Goal: Check status: Check status

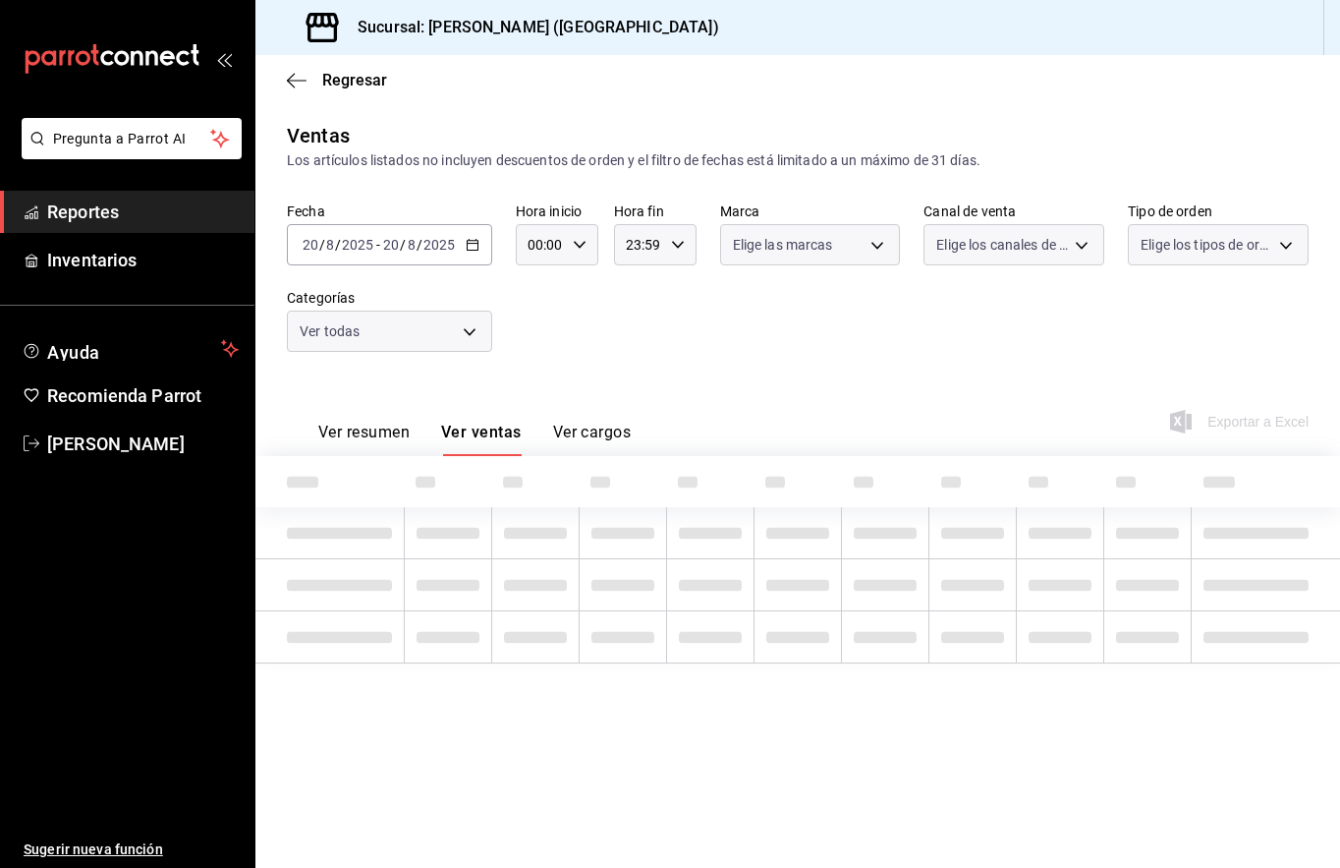
type input "42a09e22-8dc8-4f3f-9b8d-5c2e9128a824,02aefd72-e168-465b-af92-a9b5351ad6f5,f8874…"
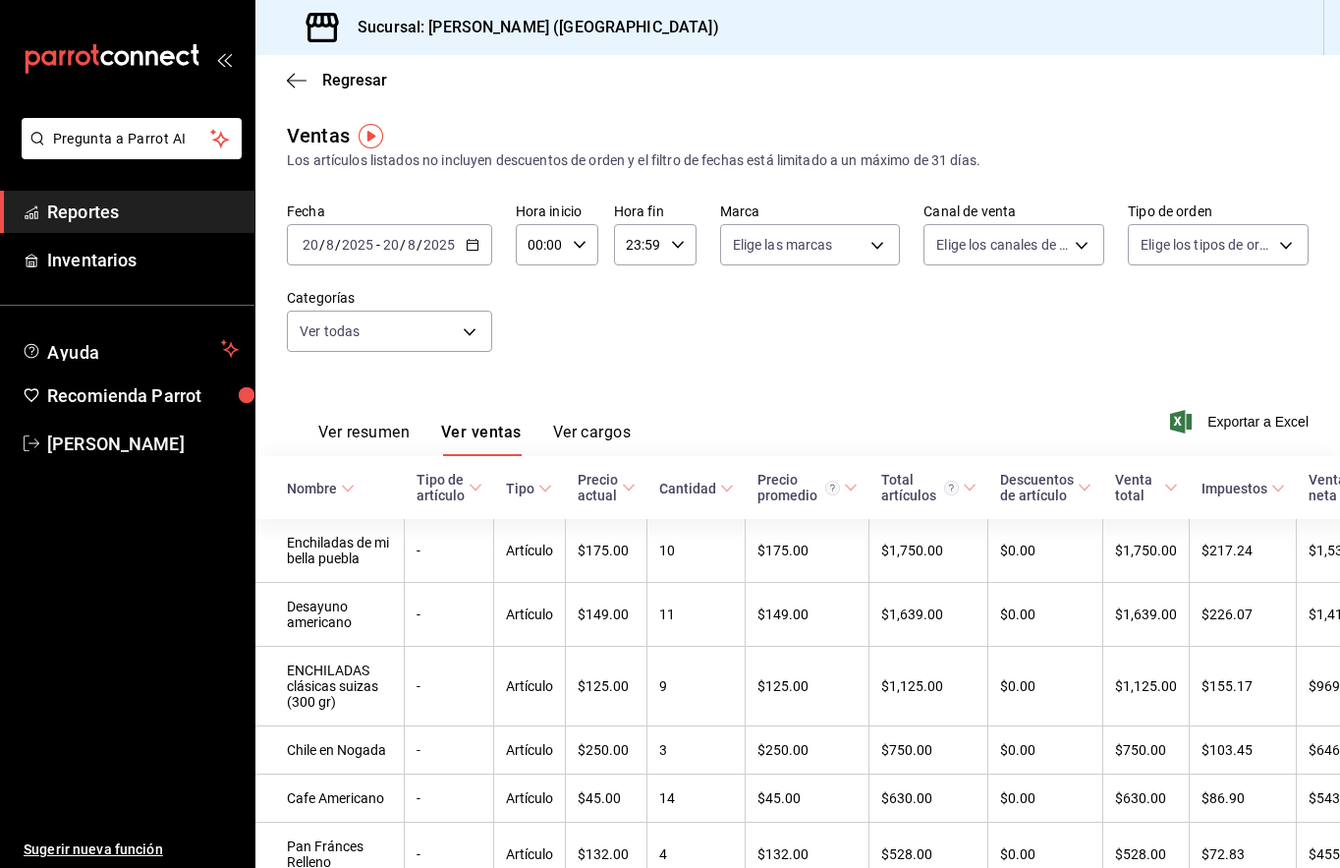
click at [124, 213] on span "Reportes" at bounding box center [143, 212] width 192 height 27
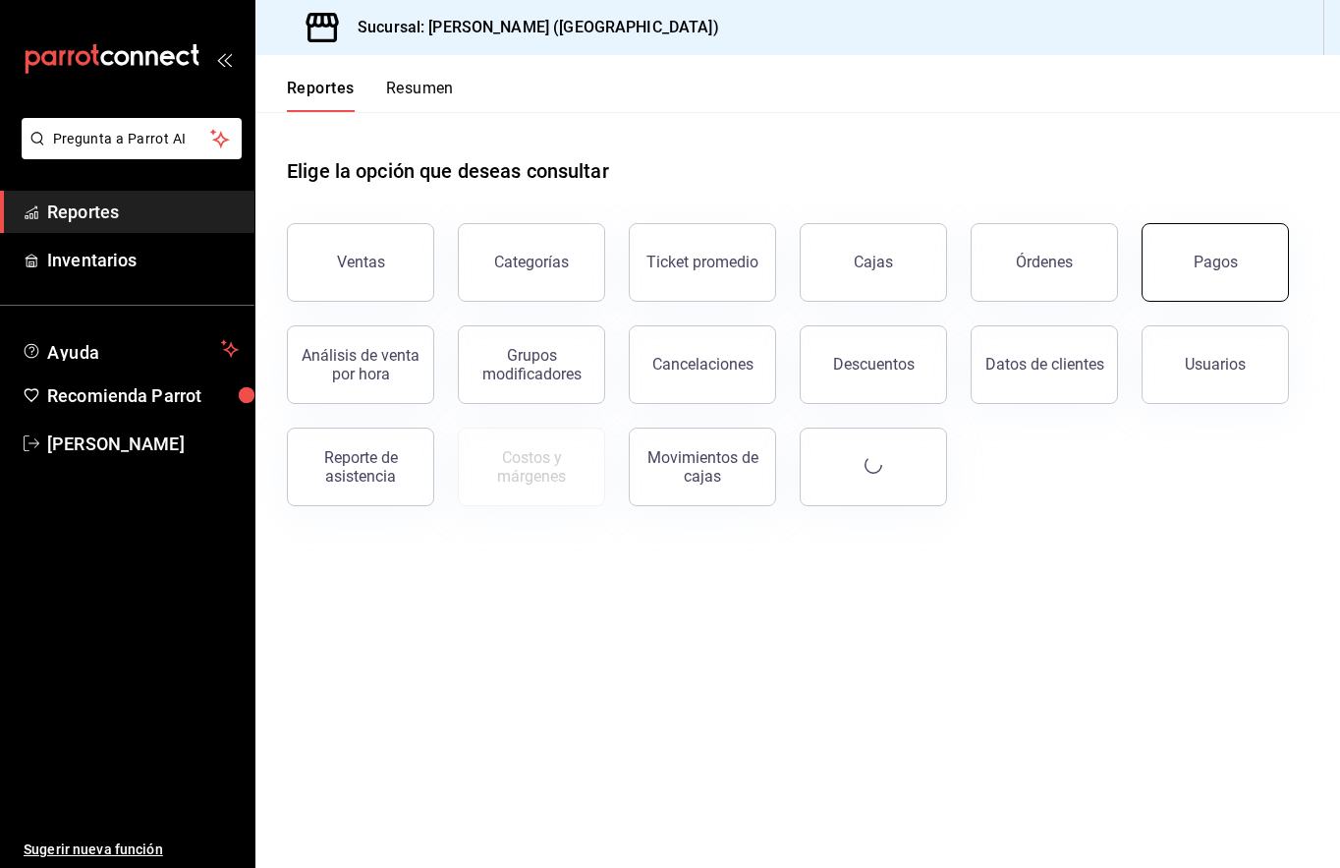
click at [1162, 278] on button "Pagos" at bounding box center [1215, 262] width 147 height 79
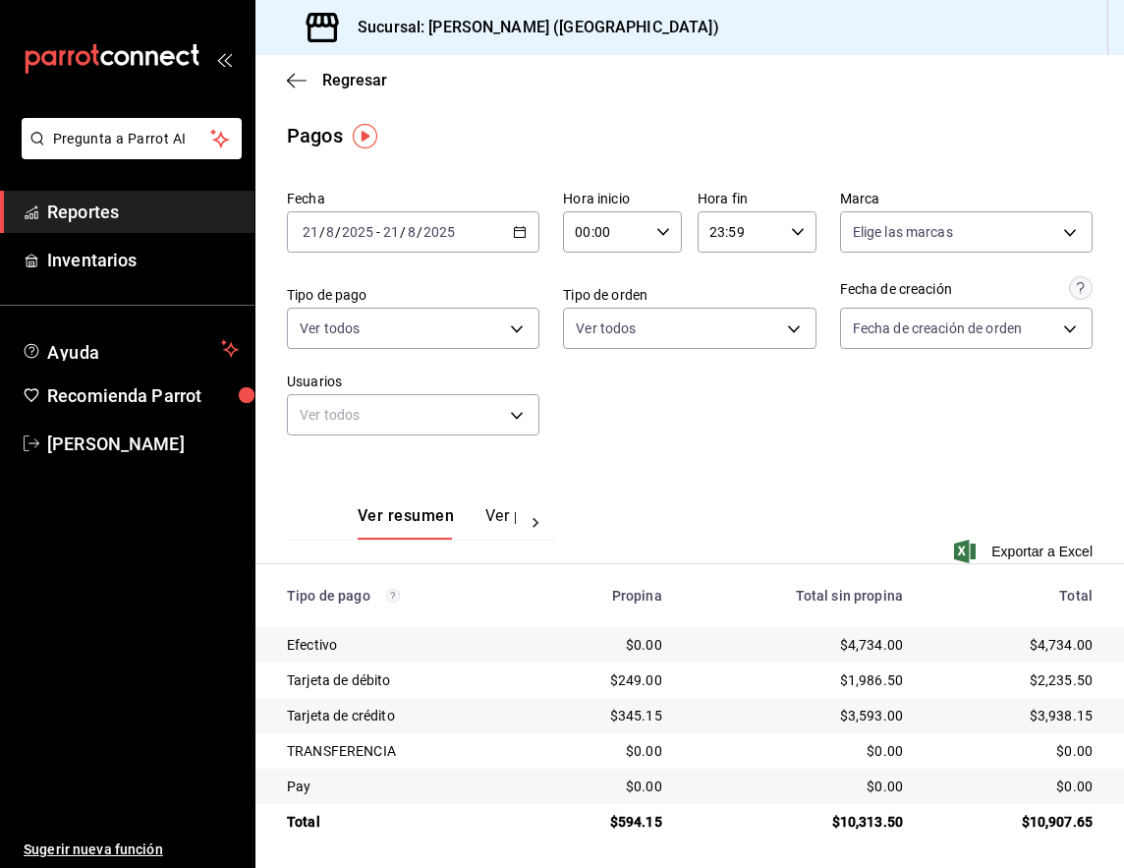
scroll to position [4, 0]
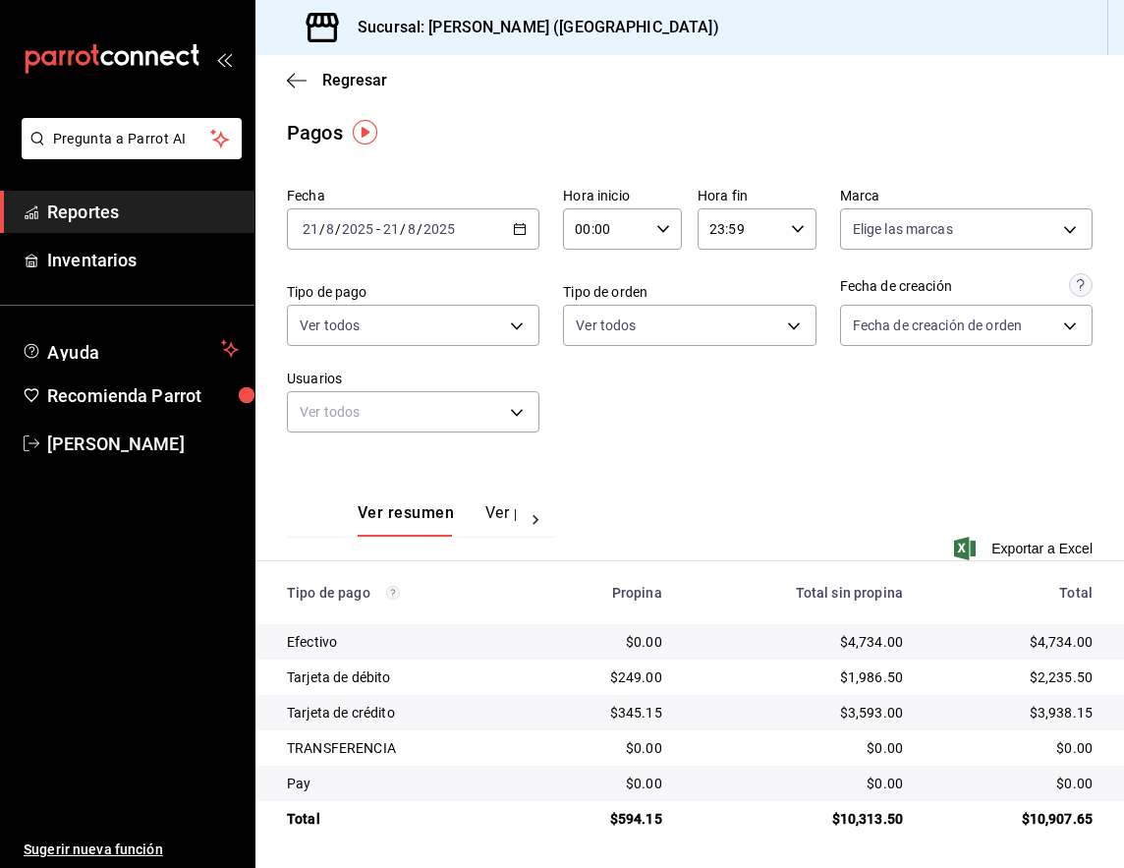
click at [890, 482] on div "Ver resumen Ver pagos Exportar a Excel" at bounding box center [690, 520] width 869 height 128
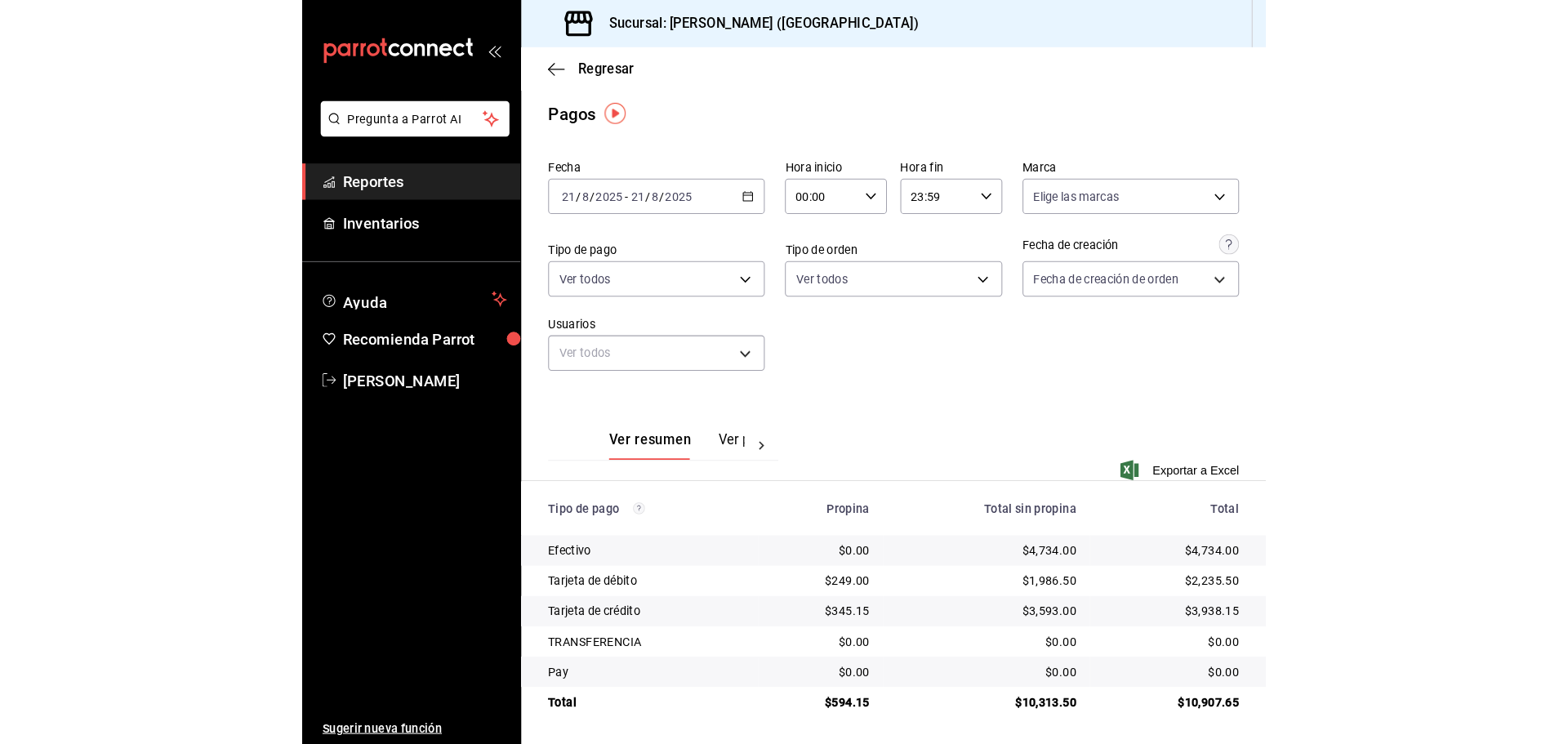
scroll to position [0, 0]
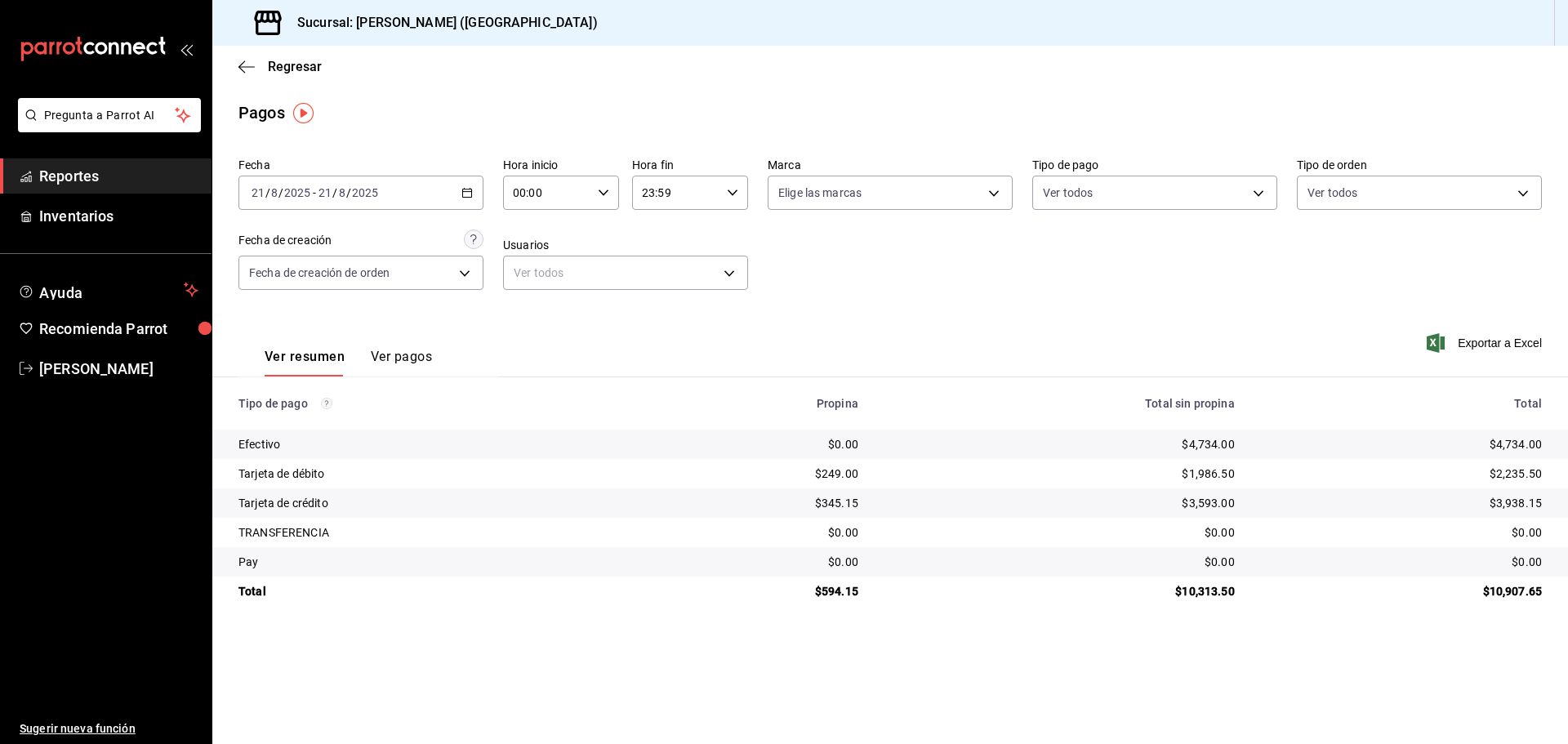
click at [465, 195] on icon "button" at bounding box center [467, 193] width 12 height 12
click at [284, 431] on span "Rango de fechas" at bounding box center [316, 426] width 126 height 17
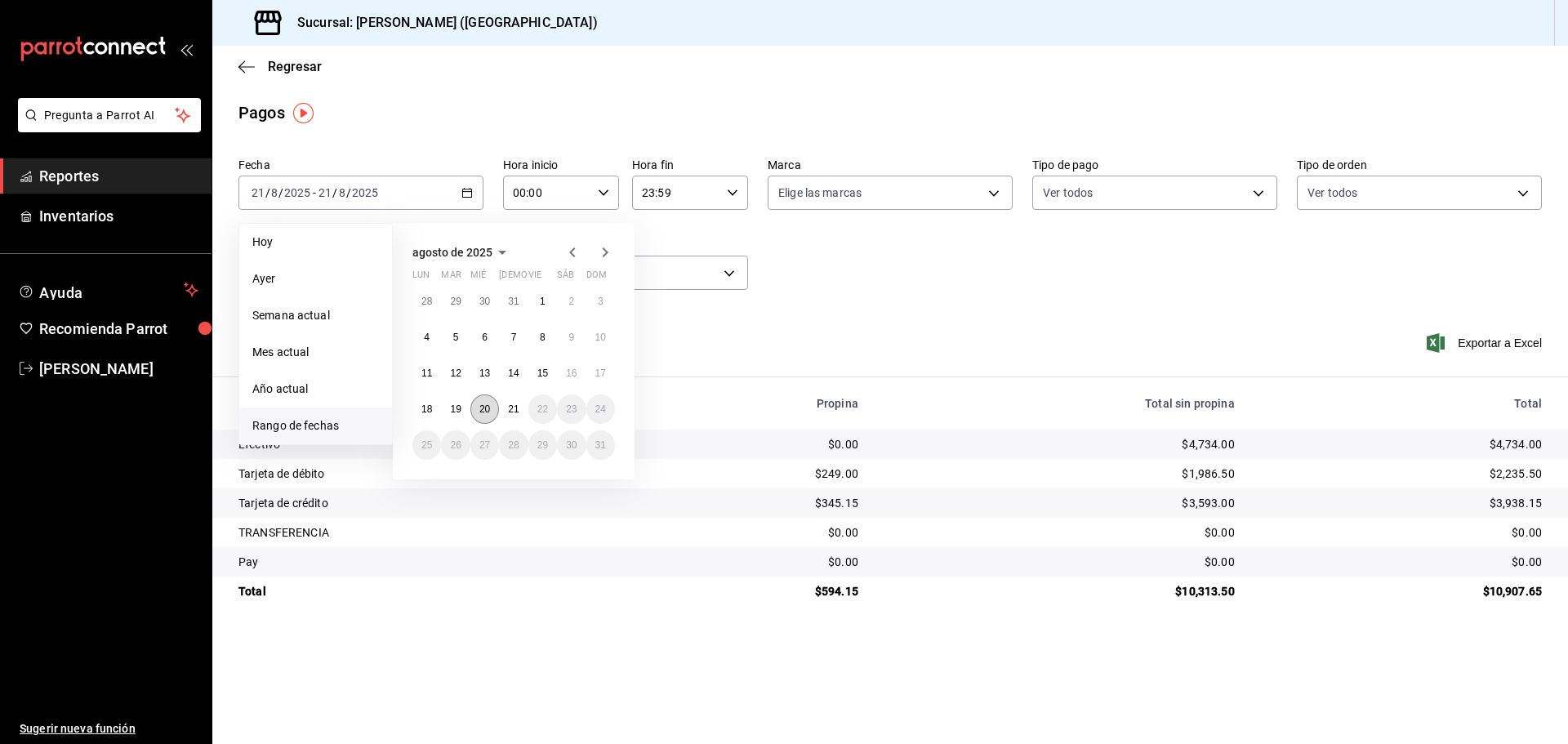
click at [490, 416] on button "20" at bounding box center [484, 409] width 28 height 29
